Goal: Find contact information: Find contact information

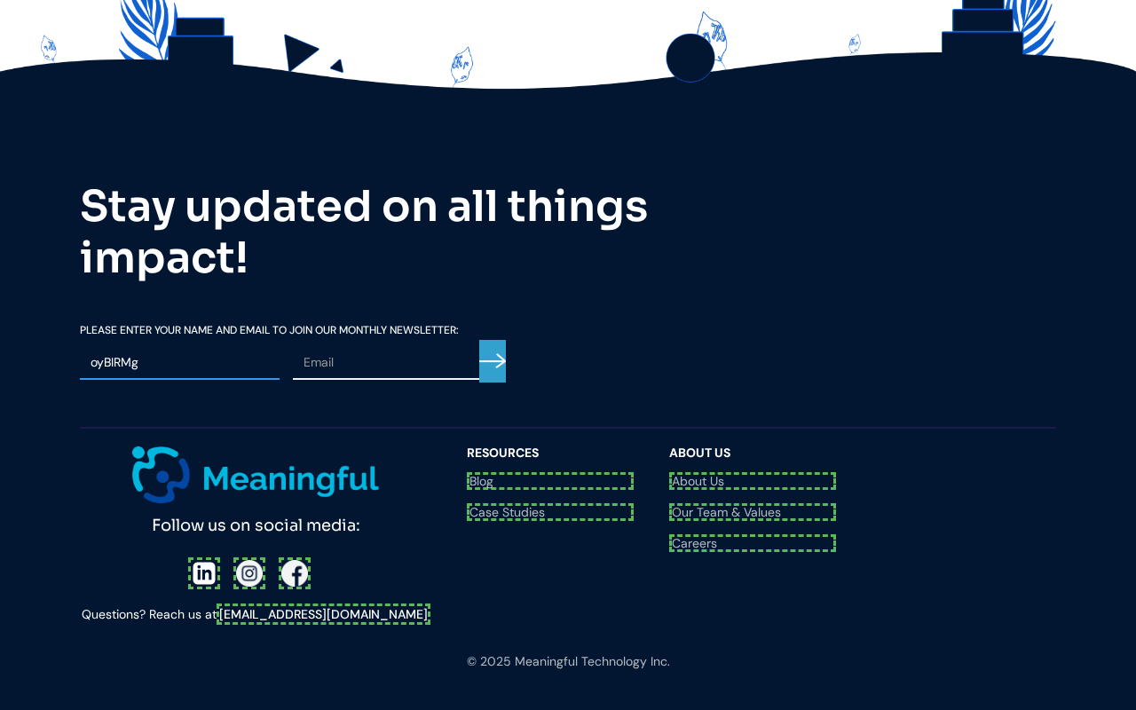
scroll to position [2018, 0]
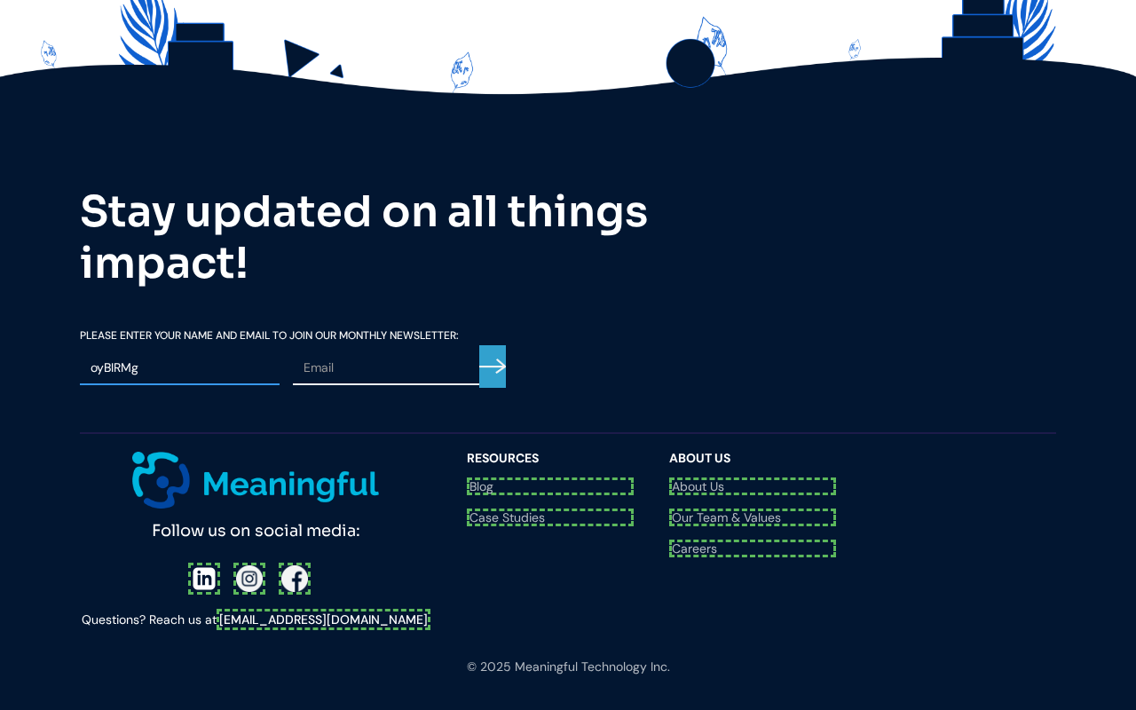
type input "oyBIRMg"
type input "gmmwCXQ"
click at [203, 563] on div at bounding box center [256, 579] width 136 height 32
click at [246, 563] on div at bounding box center [255, 579] width 125 height 32
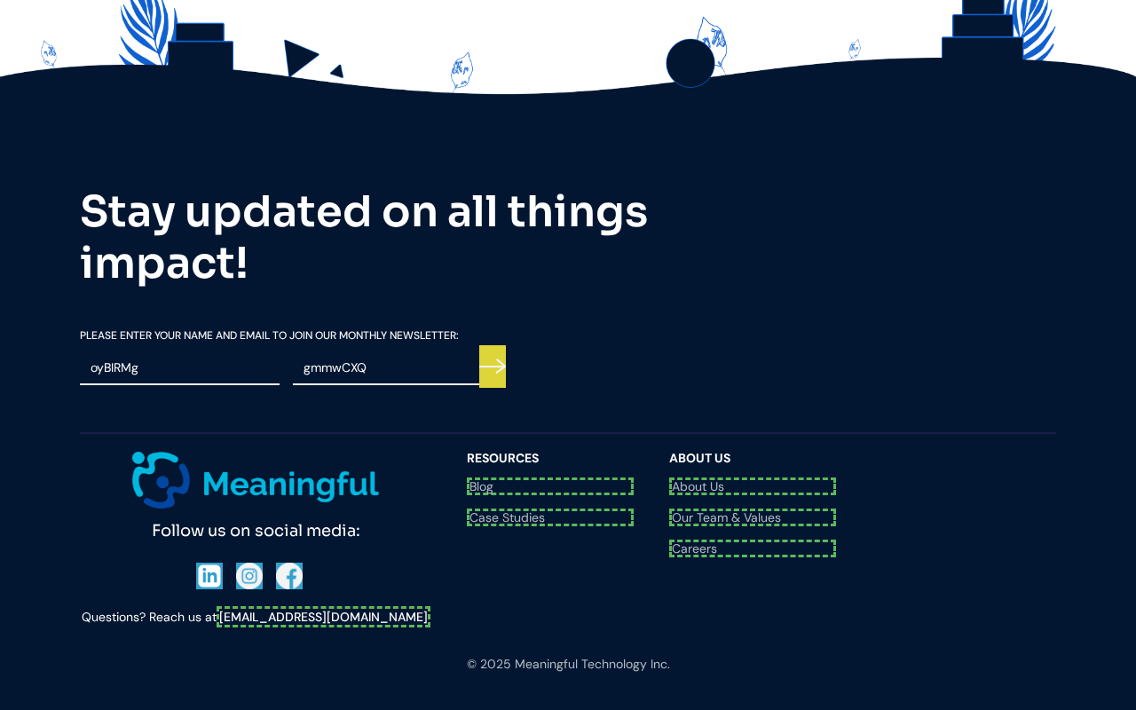
click at [288, 535] on div "Follow us on social media: Questions? Reach us at [EMAIL_ADDRESS][DOMAIN_NAME]" at bounding box center [264, 540] width 369 height 176
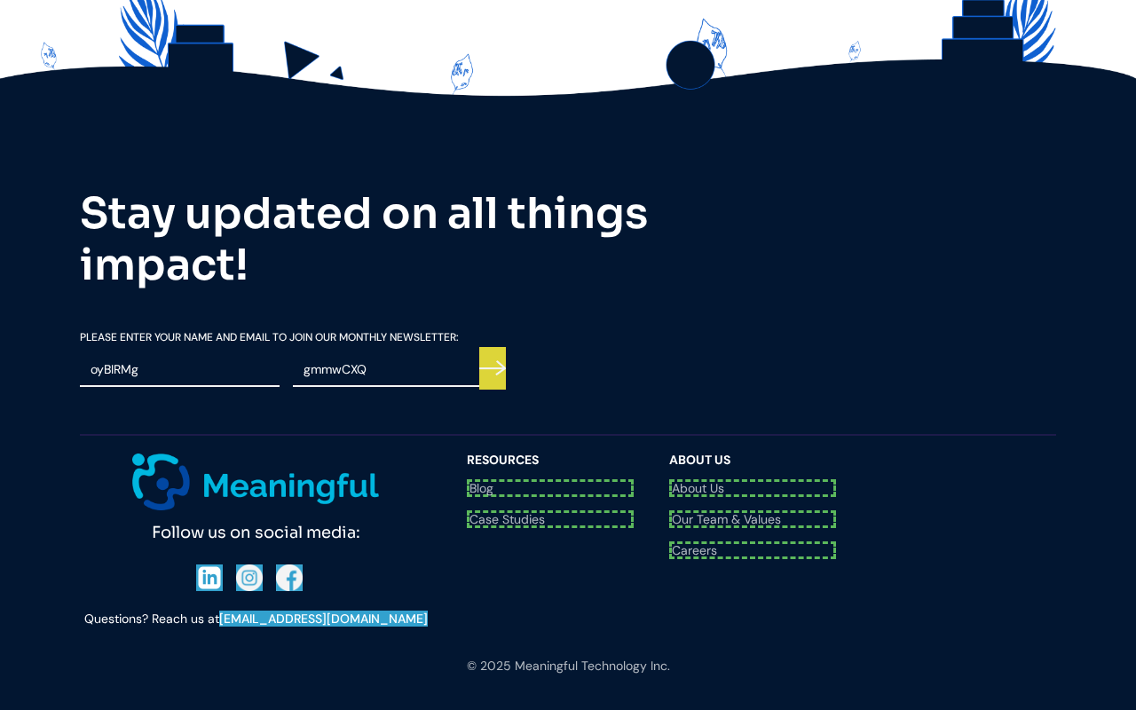
click at [323, 611] on link "[EMAIL_ADDRESS][DOMAIN_NAME]" at bounding box center [323, 619] width 209 height 16
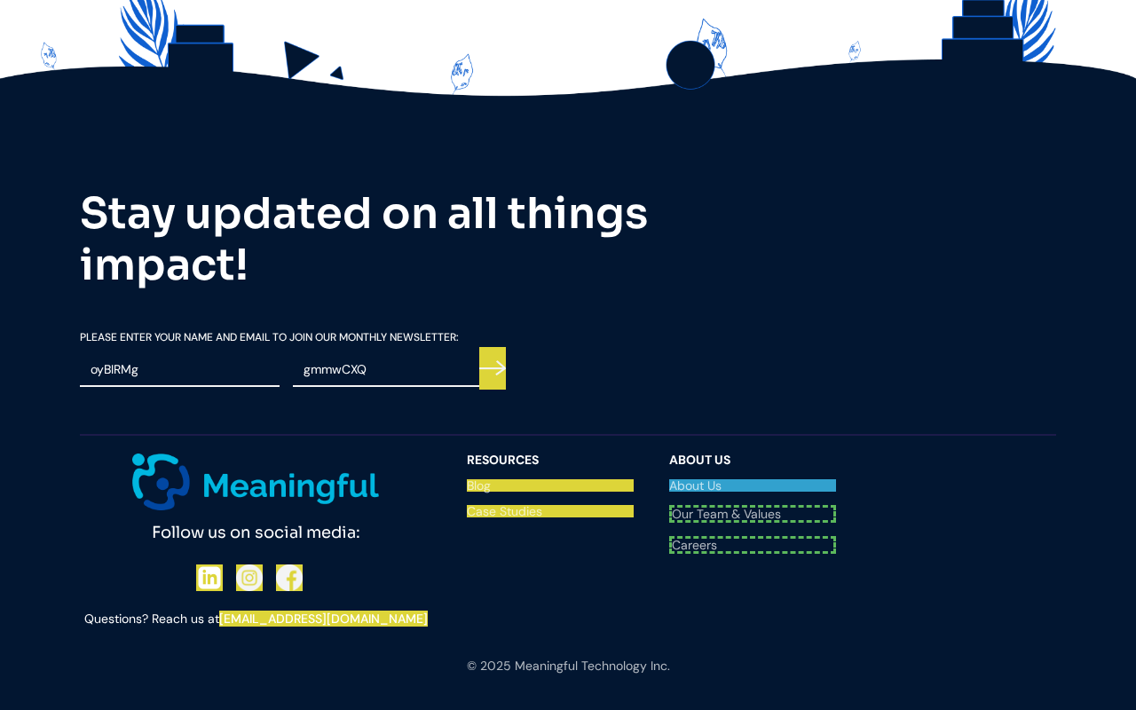
click at [753, 485] on link "About Us" at bounding box center [752, 485] width 167 height 12
click at [753, 511] on link "Our Team & Values" at bounding box center [752, 514] width 167 height 18
click at [753, 537] on link "Careers" at bounding box center [752, 540] width 167 height 18
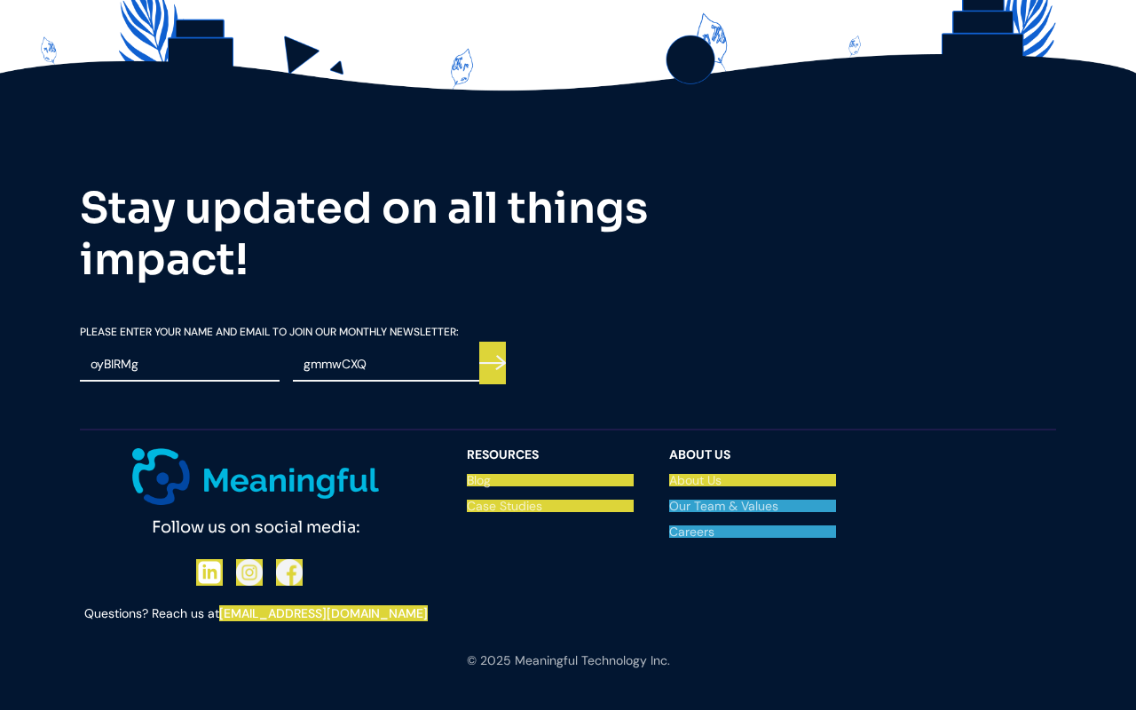
scroll to position [2011, 0]
